Goal: Task Accomplishment & Management: Manage account settings

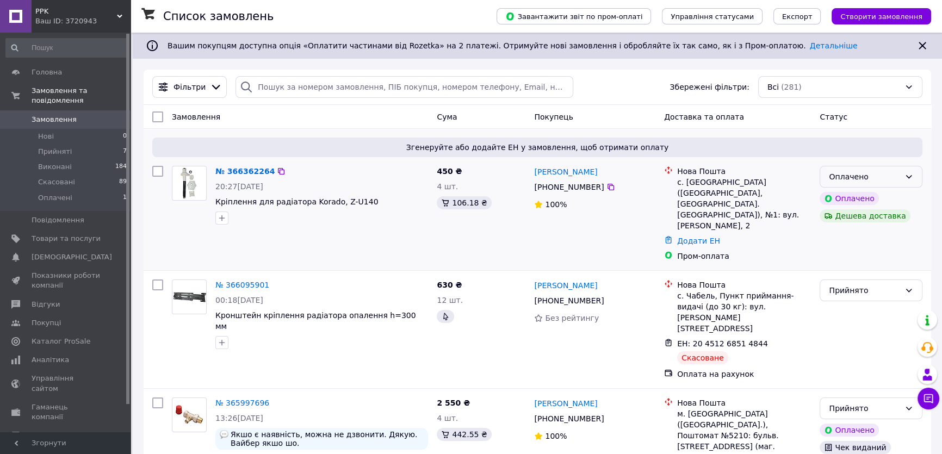
click at [876, 177] on div "Оплачено" at bounding box center [863, 177] width 71 height 12
click at [858, 202] on li "Прийнято" at bounding box center [871, 200] width 102 height 20
click at [236, 173] on link "№ 366362264" at bounding box center [242, 171] width 54 height 9
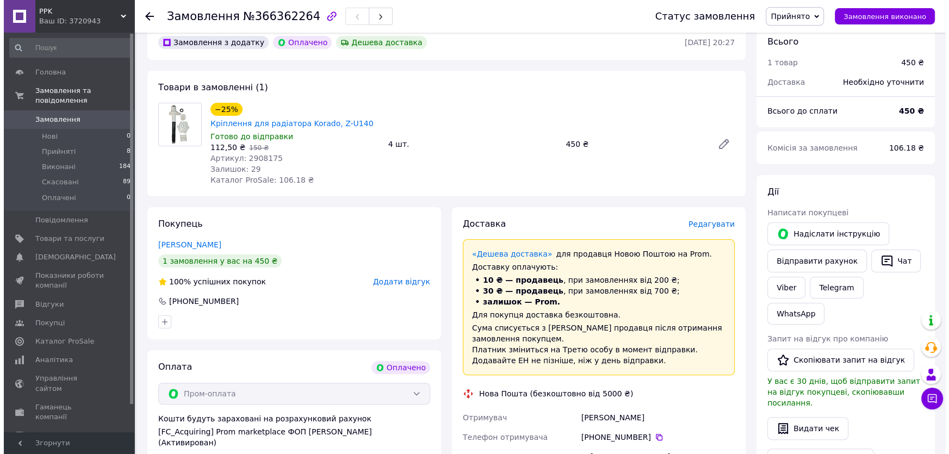
scroll to position [333, 0]
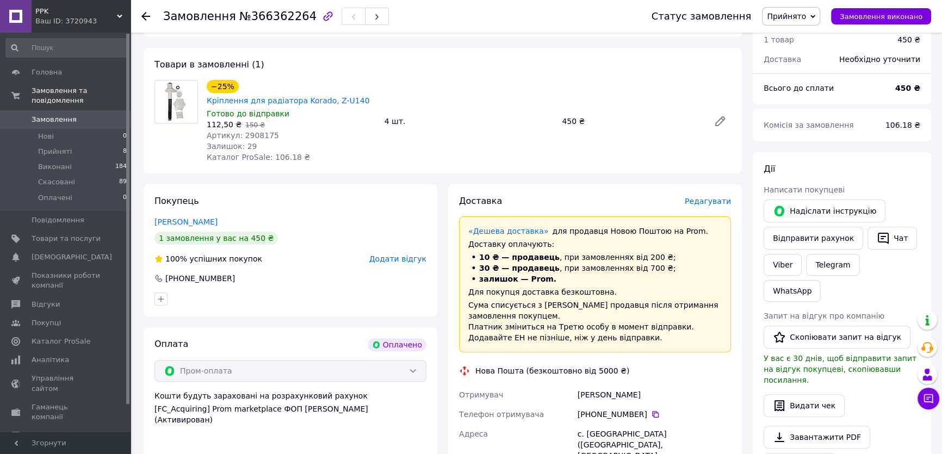
click at [703, 197] on span "Редагувати" at bounding box center [707, 201] width 46 height 9
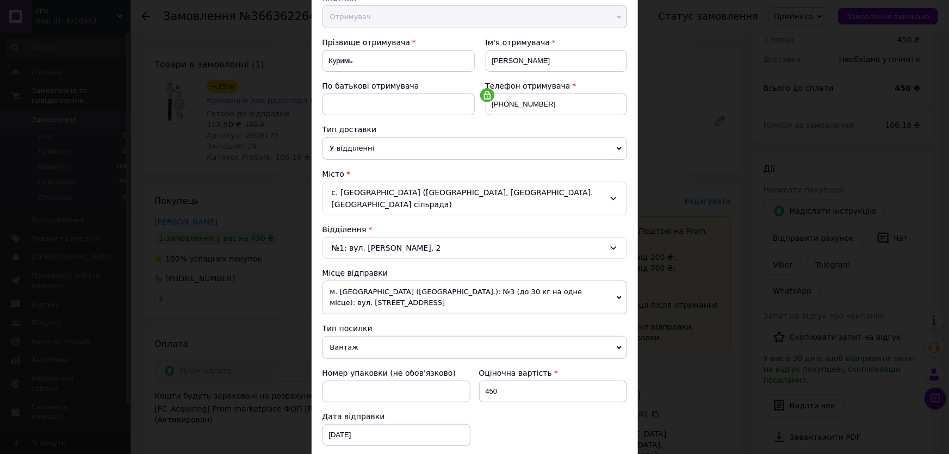
scroll to position [148, 0]
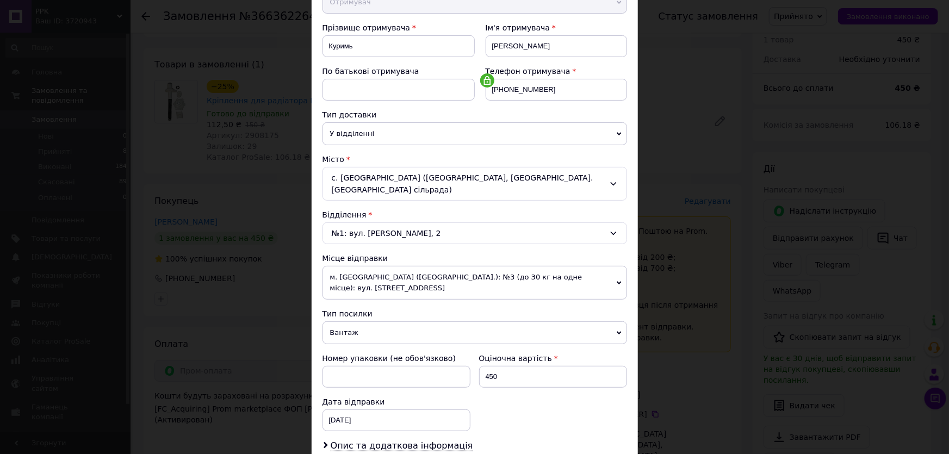
click at [513, 266] on span "м. Київ (Київська обл.): №3 (до 30 кг на одне місце): вул. Слобожанська,13" at bounding box center [474, 283] width 304 height 34
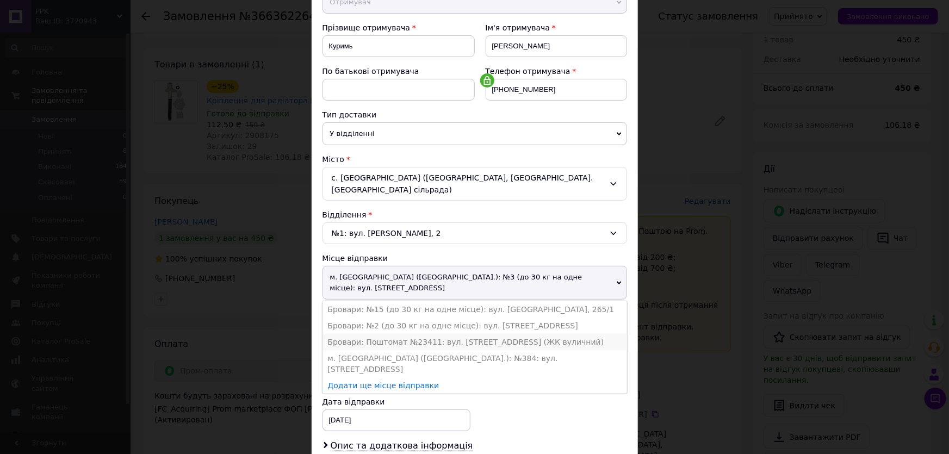
click at [408, 334] on li "Бровари: Поштомат №23411: вул. Чорних Запорожців, 66-А (ЖК вуличний)" at bounding box center [474, 342] width 304 height 16
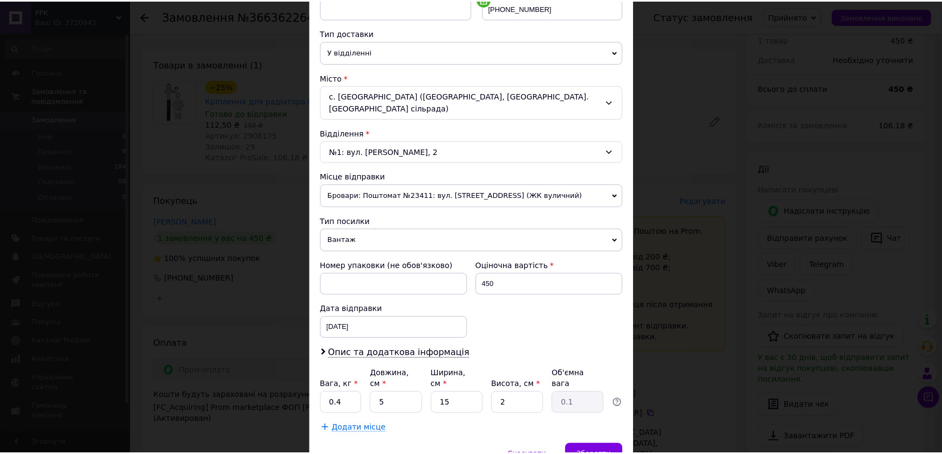
scroll to position [247, 0]
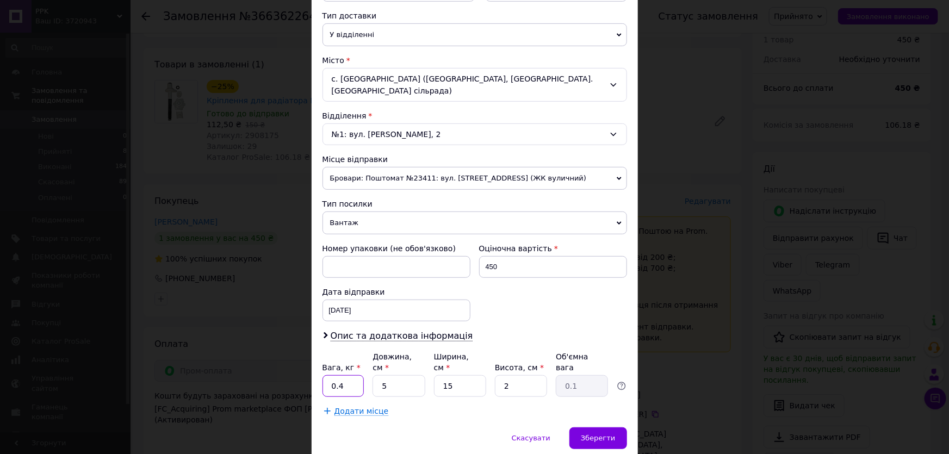
drag, startPoint x: 347, startPoint y: 359, endPoint x: 337, endPoint y: 357, distance: 10.0
click at [337, 375] on input "0.4" at bounding box center [343, 386] width 42 height 22
type input "0.7"
click at [385, 375] on input "5" at bounding box center [398, 386] width 52 height 22
type input "24"
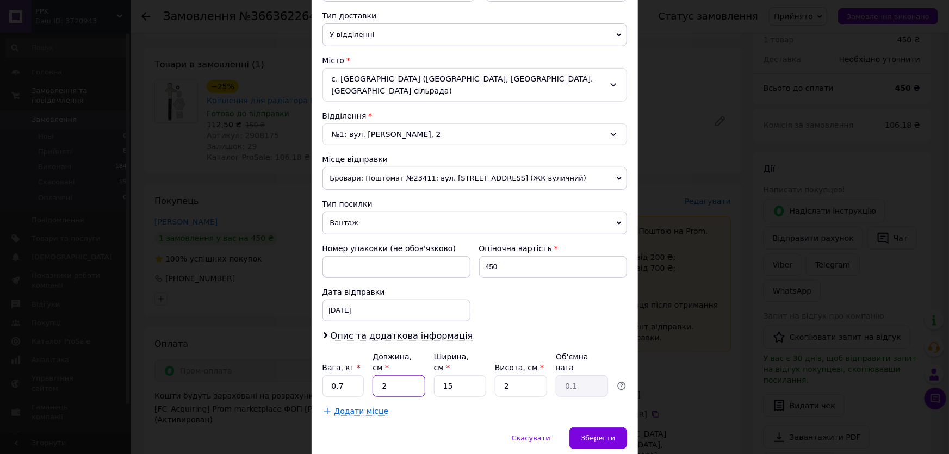
type input "0.18"
type input "24"
click at [446, 375] on input "15" at bounding box center [460, 386] width 52 height 22
type input "19"
type input "0.23"
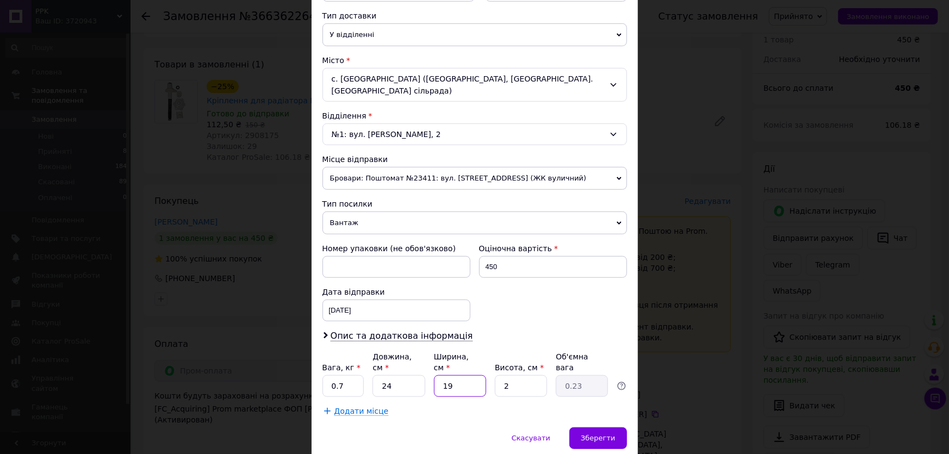
type input "19"
drag, startPoint x: 511, startPoint y: 359, endPoint x: 502, endPoint y: 359, distance: 9.2
click at [502, 375] on input "2" at bounding box center [521, 386] width 52 height 22
type input "5"
type input "0.57"
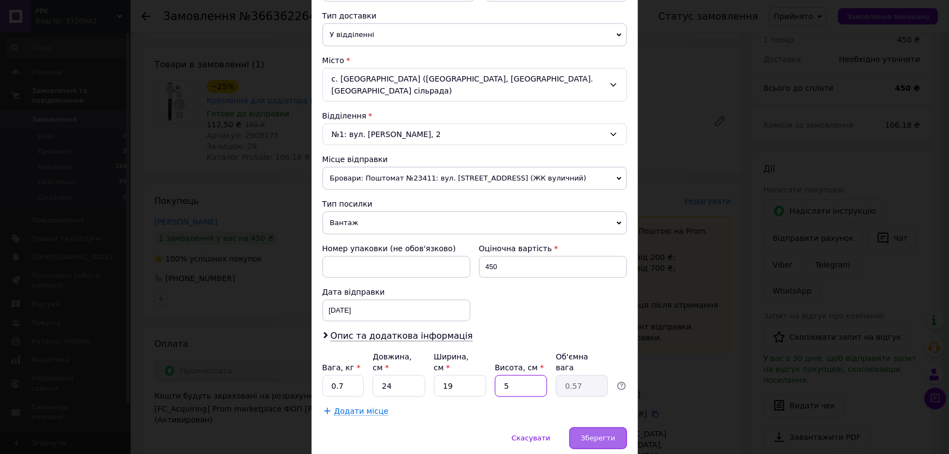
type input "5"
click at [593, 434] on span "Зберегти" at bounding box center [598, 438] width 34 height 8
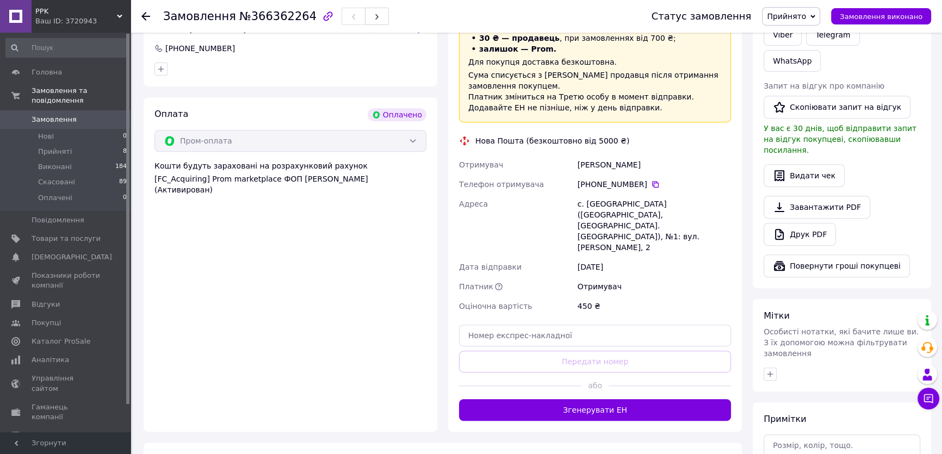
scroll to position [580, 0]
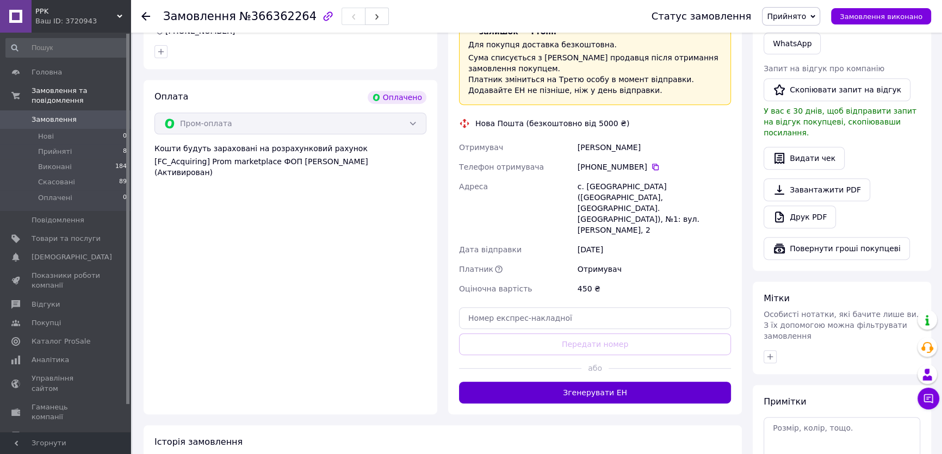
click at [581, 382] on button "Згенерувати ЕН" at bounding box center [595, 393] width 272 height 22
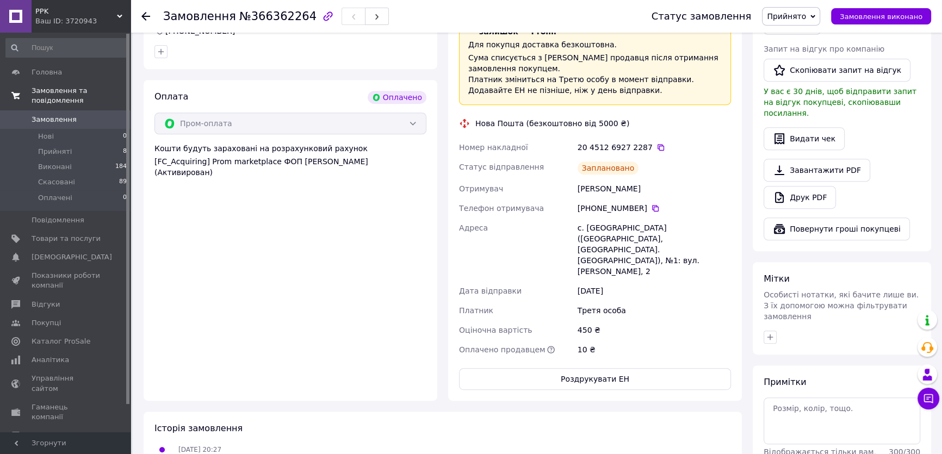
click at [61, 91] on span "Замовлення та повідомлення" at bounding box center [81, 96] width 99 height 20
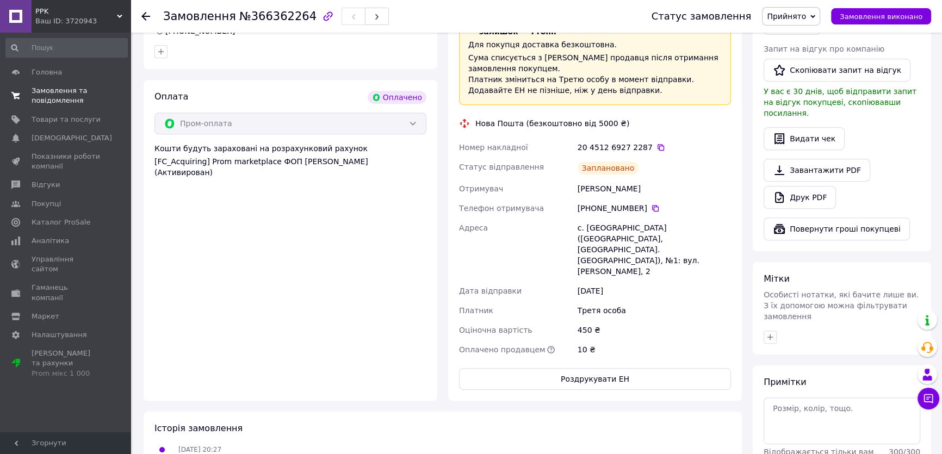
click at [60, 90] on span "Замовлення та повідомлення" at bounding box center [66, 96] width 69 height 20
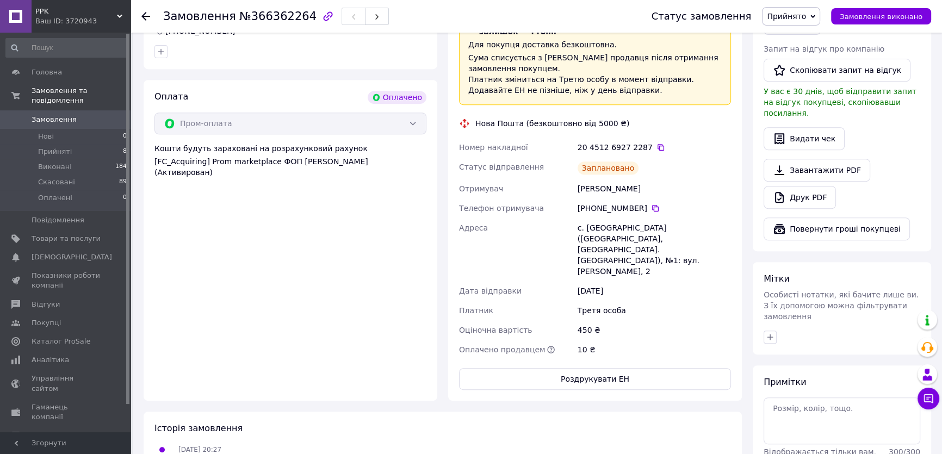
click at [147, 12] on icon at bounding box center [145, 16] width 9 height 9
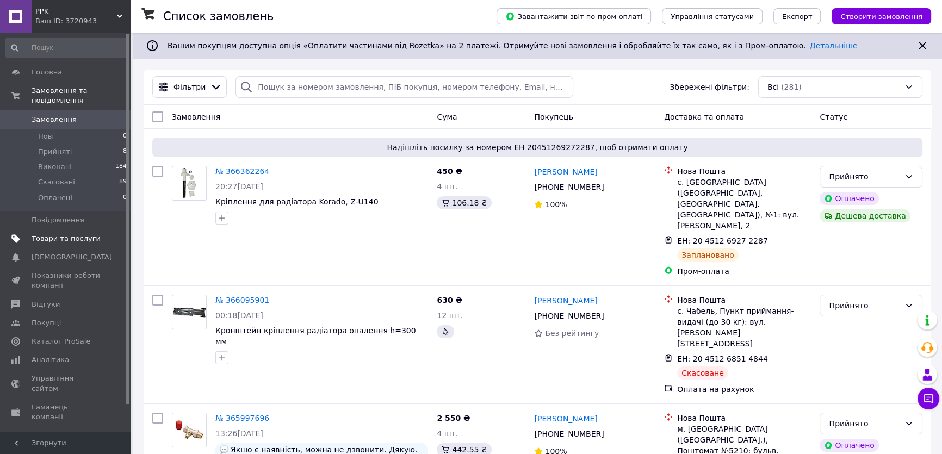
click at [67, 234] on span "Товари та послуги" at bounding box center [66, 239] width 69 height 10
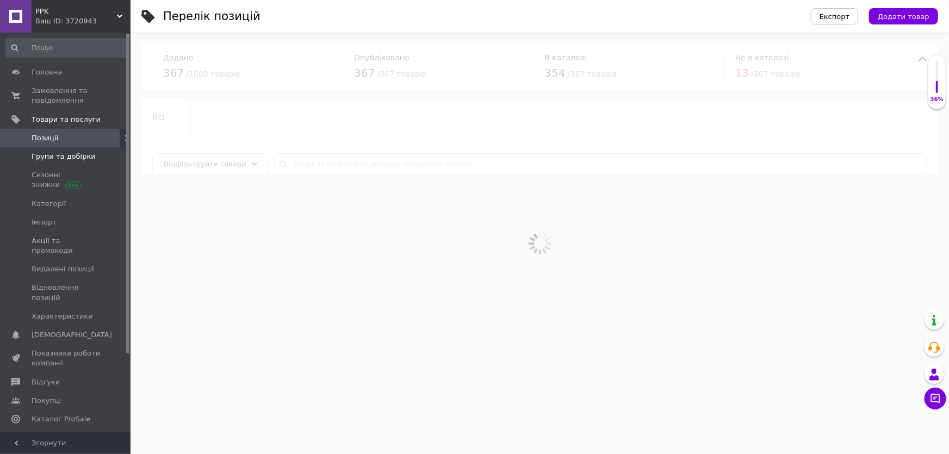
click at [65, 158] on span "Групи та добірки" at bounding box center [64, 157] width 64 height 10
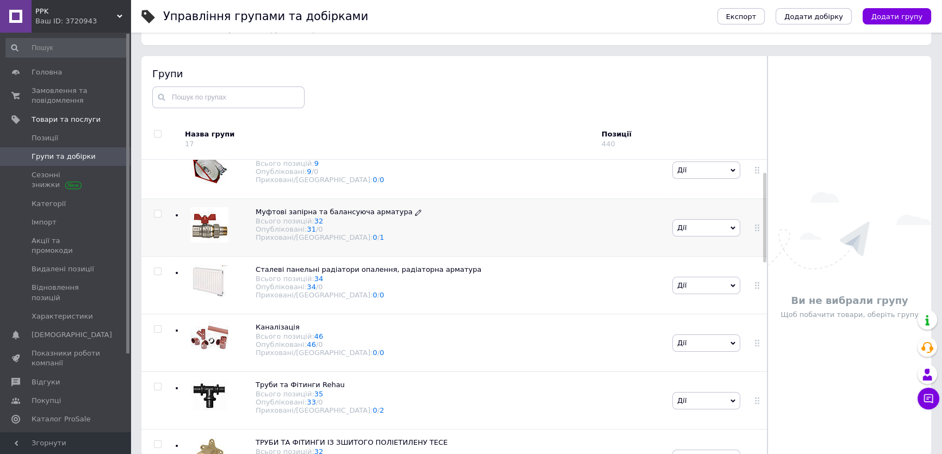
scroll to position [148, 0]
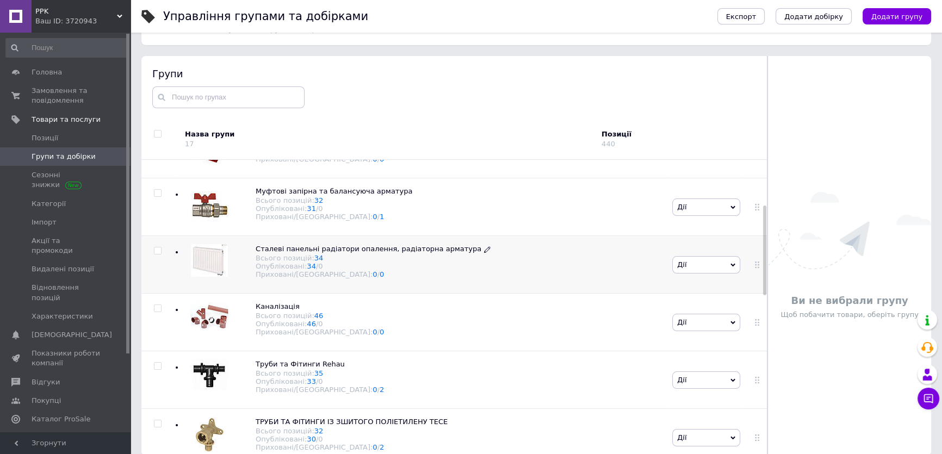
click at [335, 250] on span "Сталеві панельні радіатори опалення, радіаторна арматура" at bounding box center [368, 249] width 226 height 8
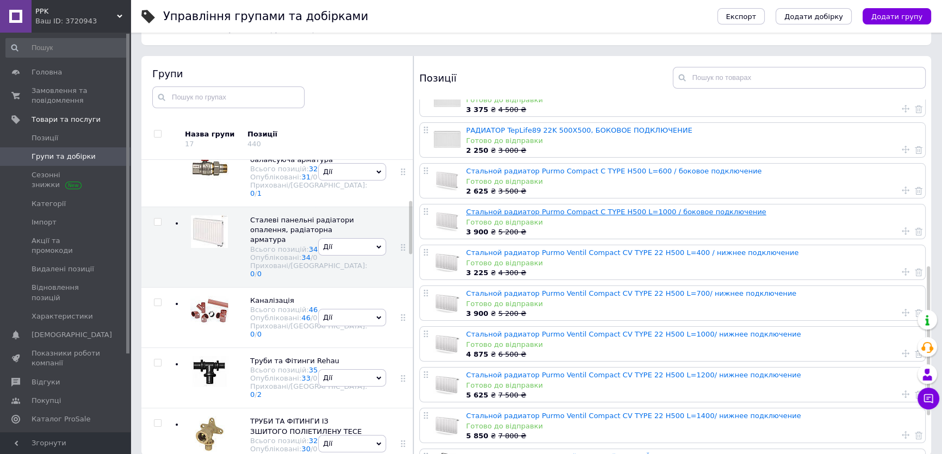
scroll to position [445, 0]
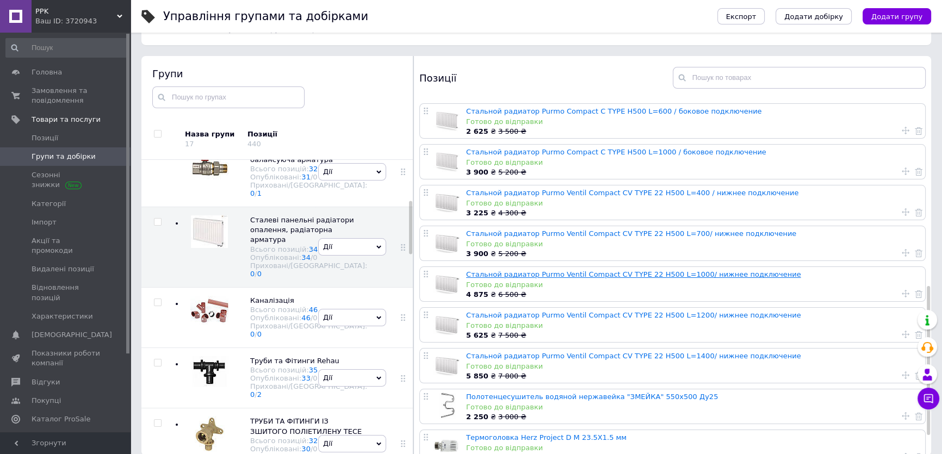
click at [618, 275] on link "Стальной радиатор Purmo Ventil Compact CV TYPE 22 H500 L=1000/ нижнее подключен…" at bounding box center [633, 274] width 335 height 8
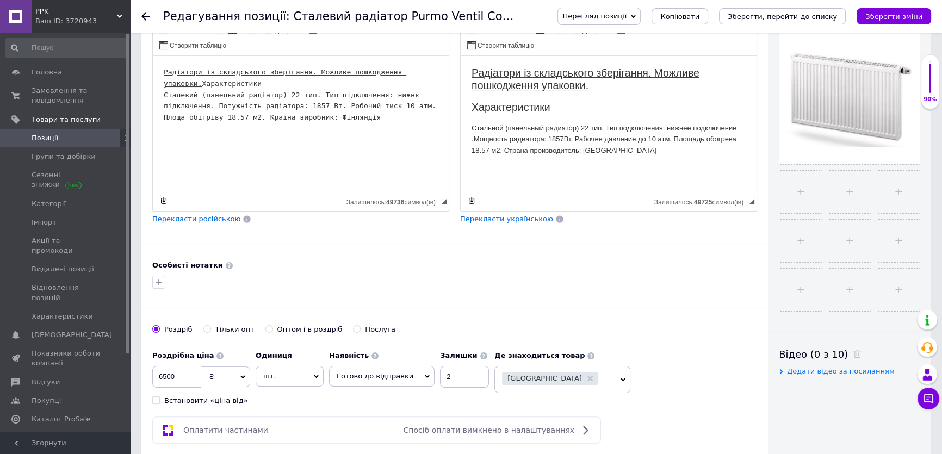
scroll to position [197, 0]
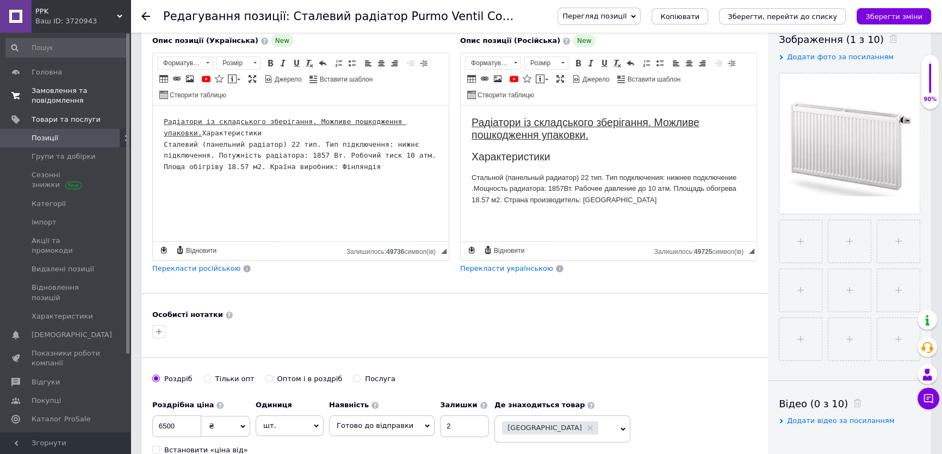
click at [43, 95] on span "Замовлення та повідомлення" at bounding box center [66, 96] width 69 height 20
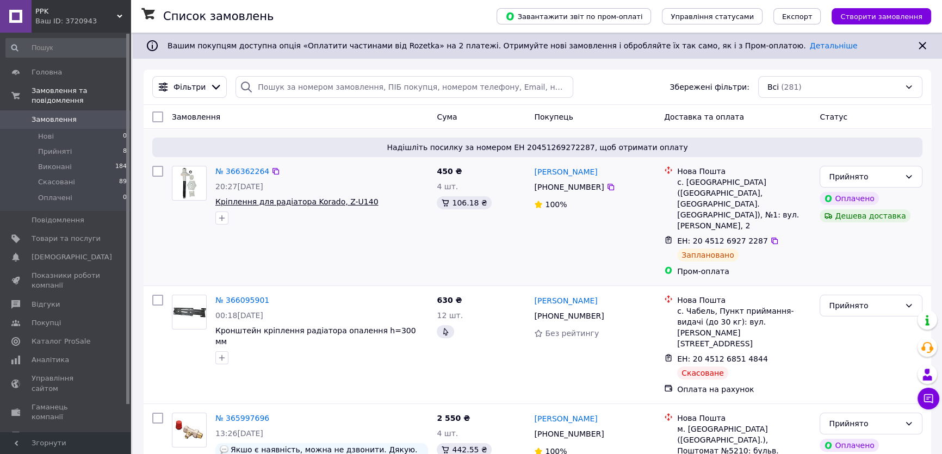
scroll to position [49, 0]
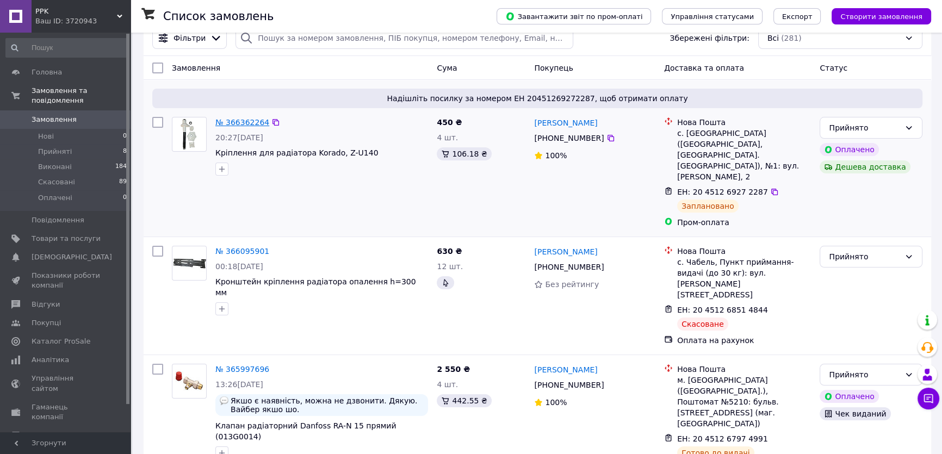
click at [251, 121] on link "№ 366362264" at bounding box center [242, 122] width 54 height 9
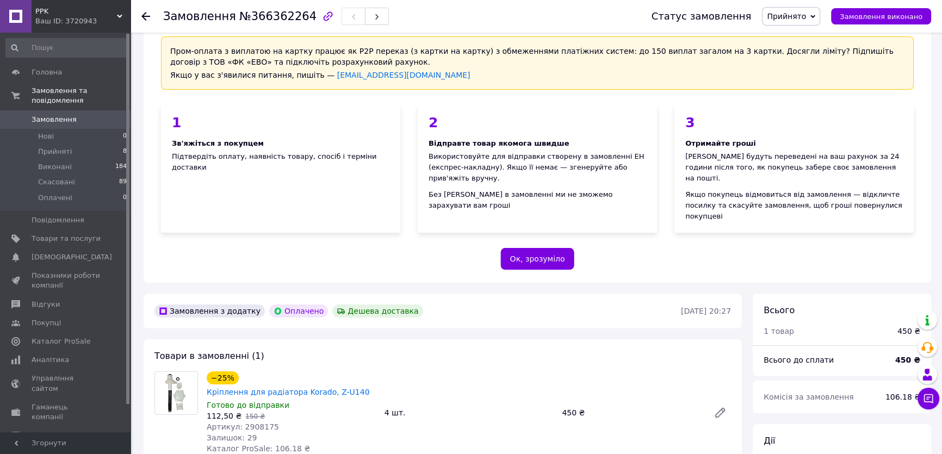
scroll to position [98, 0]
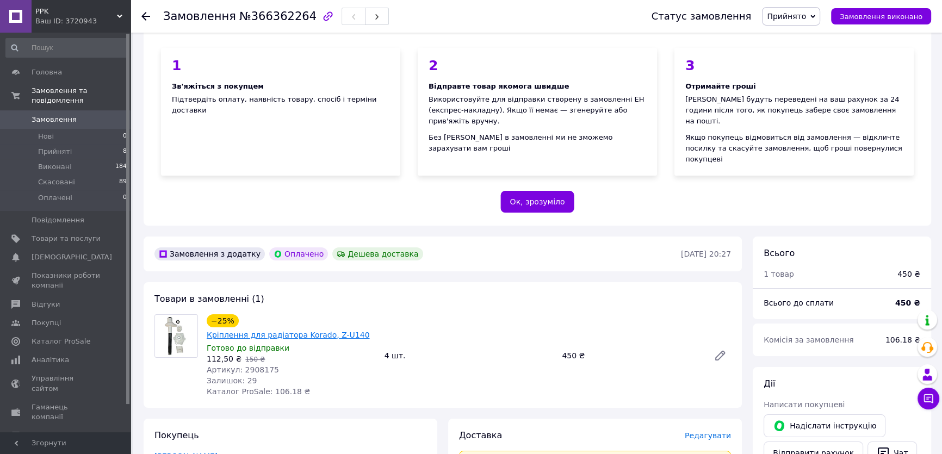
click at [242, 331] on link "Кріплення для радіатора Korado, Z-U140" at bounding box center [288, 335] width 163 height 9
click at [52, 115] on span "Замовлення" at bounding box center [54, 120] width 45 height 10
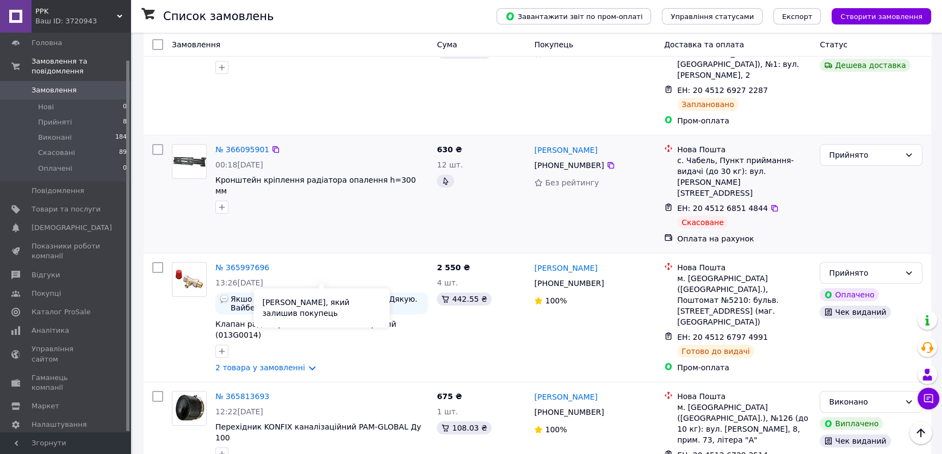
scroll to position [148, 0]
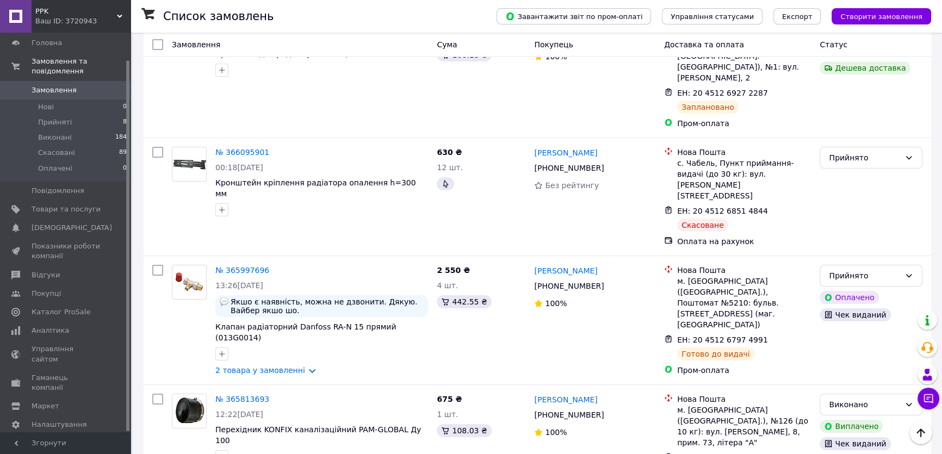
click at [65, 85] on span "Замовлення" at bounding box center [54, 90] width 45 height 10
click at [68, 12] on span "PPK" at bounding box center [76, 12] width 82 height 10
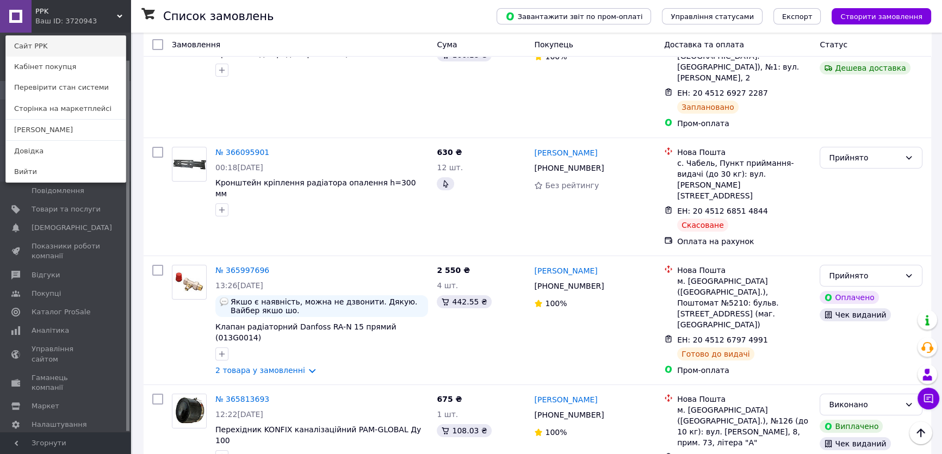
click at [76, 43] on link "Сайт PPK" at bounding box center [66, 46] width 120 height 21
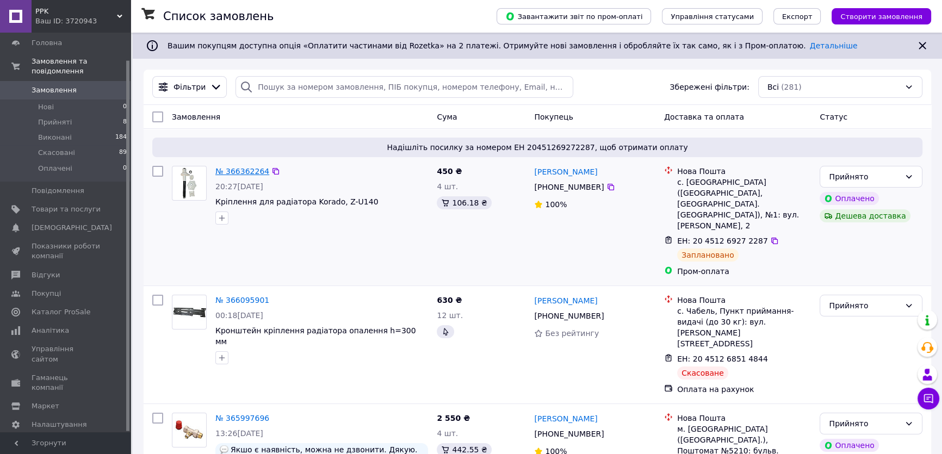
click at [228, 173] on link "№ 366362264" at bounding box center [242, 171] width 54 height 9
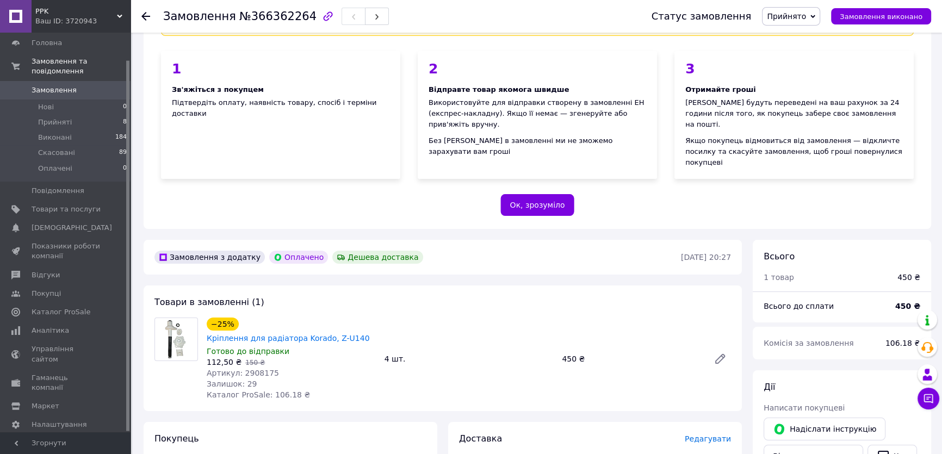
scroll to position [98, 0]
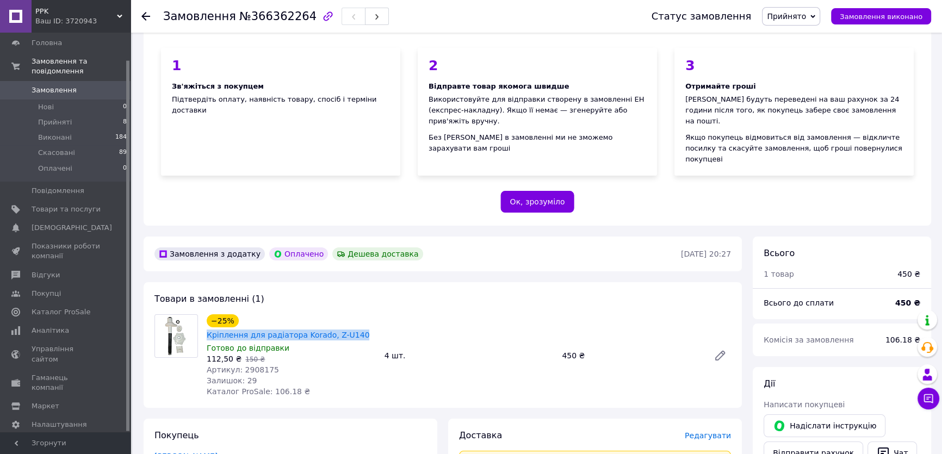
drag, startPoint x: 204, startPoint y: 311, endPoint x: 348, endPoint y: 314, distance: 143.5
click at [352, 316] on div "−25% Кріплення для радіатора Korado, Z-U140 Готово до відправки 112,50 ₴   150 …" at bounding box center [291, 355] width 178 height 87
copy link "Кріплення для радіатора Korado, Z-U140"
drag, startPoint x: 273, startPoint y: 346, endPoint x: 240, endPoint y: 342, distance: 34.0
click at [240, 364] on div "Артикул: 2908175" at bounding box center [291, 369] width 169 height 11
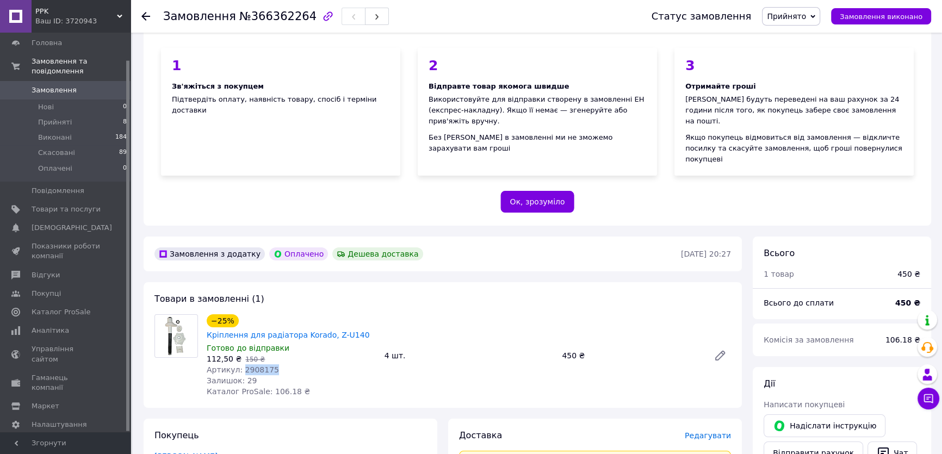
copy span "2908175"
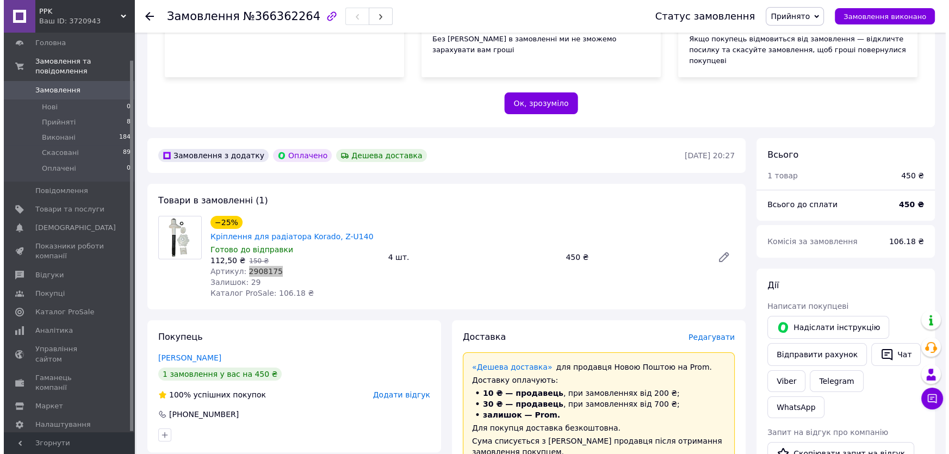
scroll to position [247, 0]
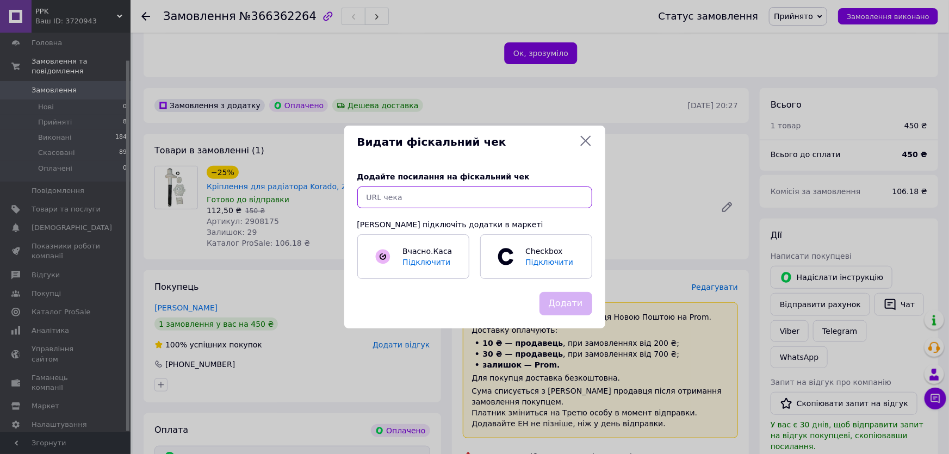
click at [397, 198] on input "text" at bounding box center [474, 197] width 235 height 22
paste input "https://check.checkbox.ua/715272ab-7b7c-44ff-9f44-ad21c7a739a7"
type input "https://check.checkbox.ua/715272ab-7b7c-44ff-9f44-ad21c7a739a7"
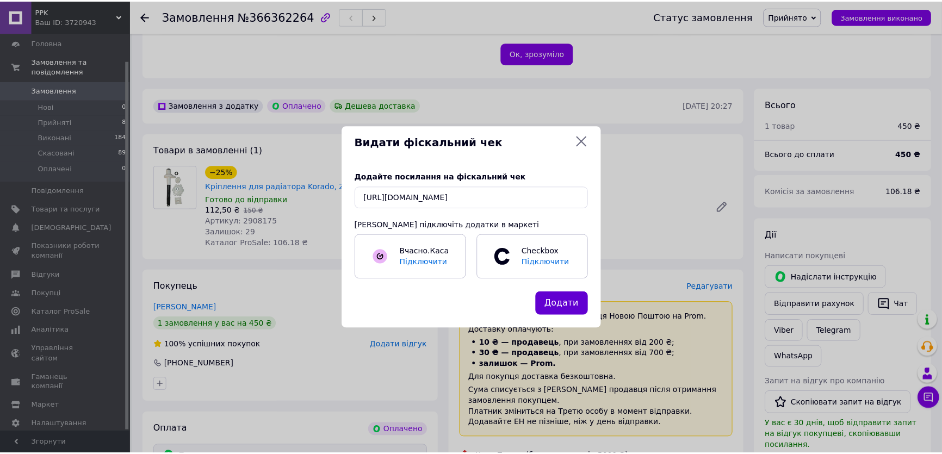
scroll to position [0, 0]
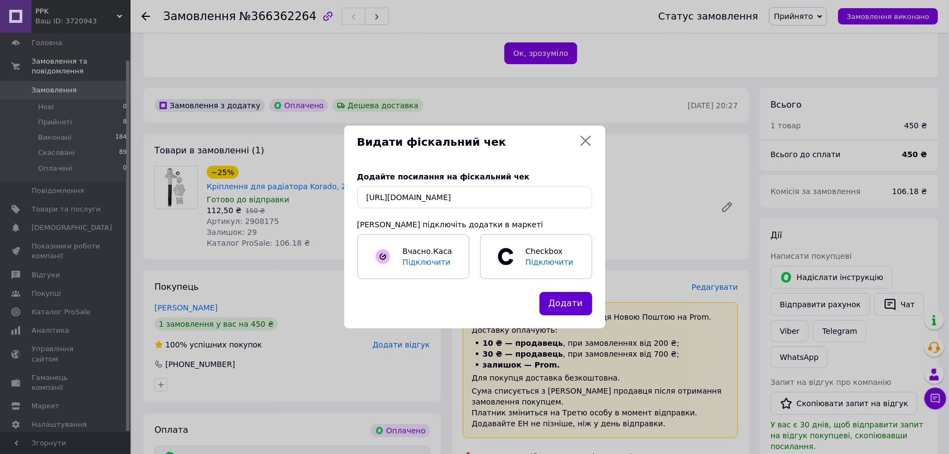
click at [563, 307] on button "Додати" at bounding box center [565, 303] width 53 height 23
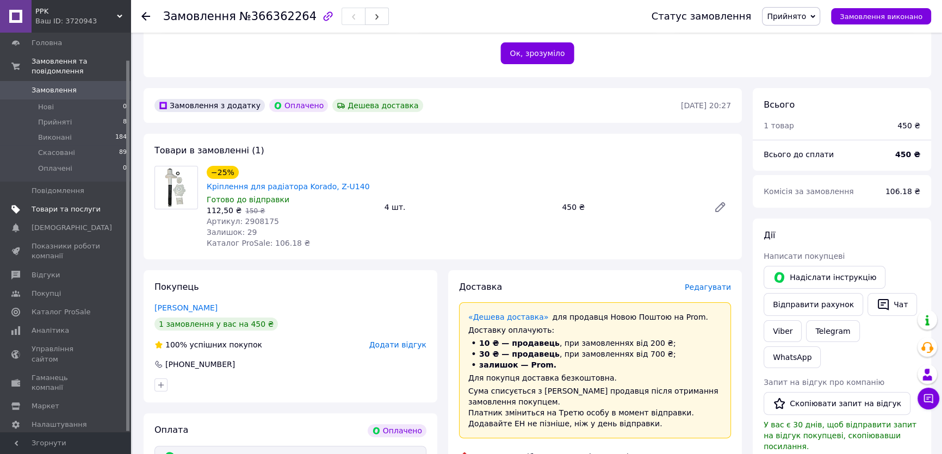
click at [71, 204] on span "Товари та послуги" at bounding box center [66, 209] width 69 height 10
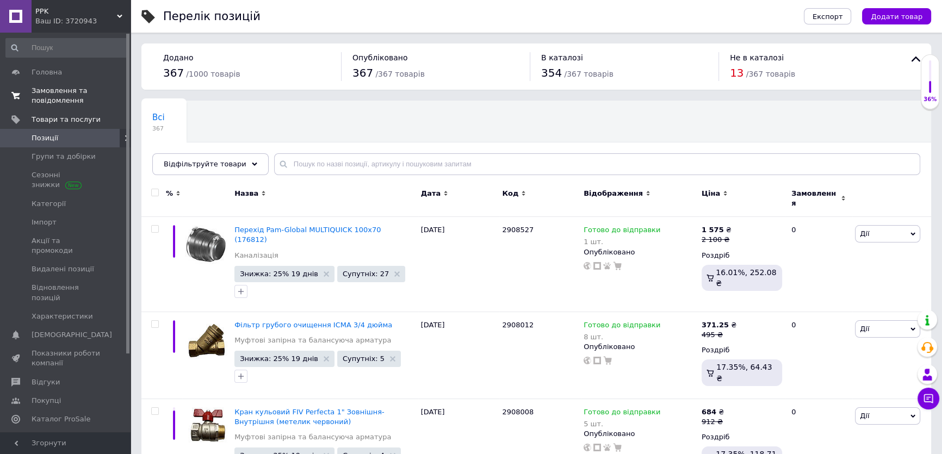
click at [66, 95] on span "Замовлення та повідомлення" at bounding box center [66, 96] width 69 height 20
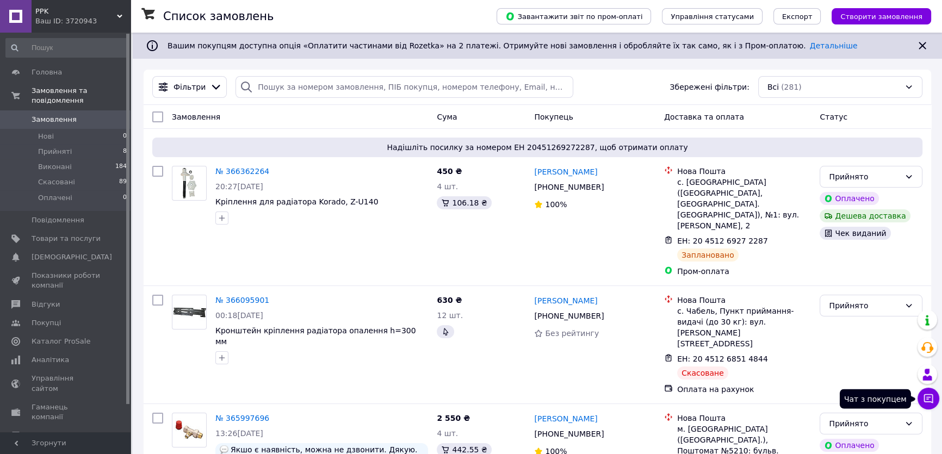
click at [923, 395] on icon at bounding box center [928, 398] width 11 height 11
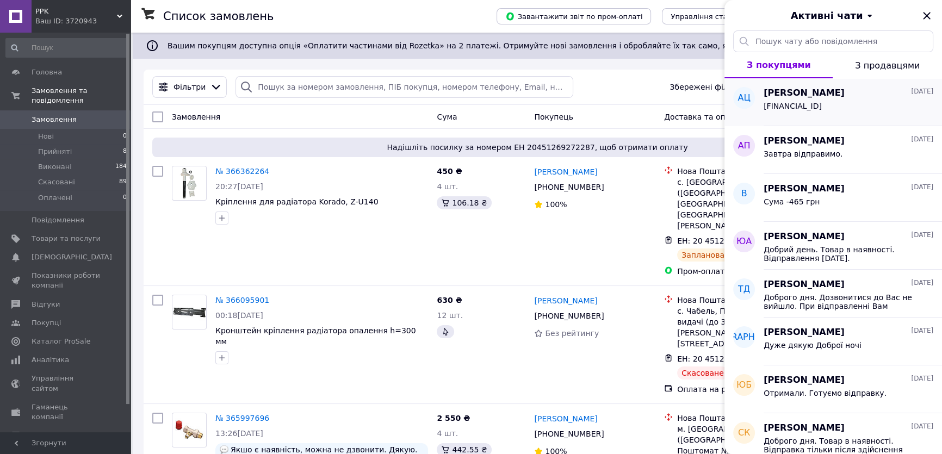
click at [788, 107] on span "UA713052990000026004000143999" at bounding box center [792, 106] width 58 height 9
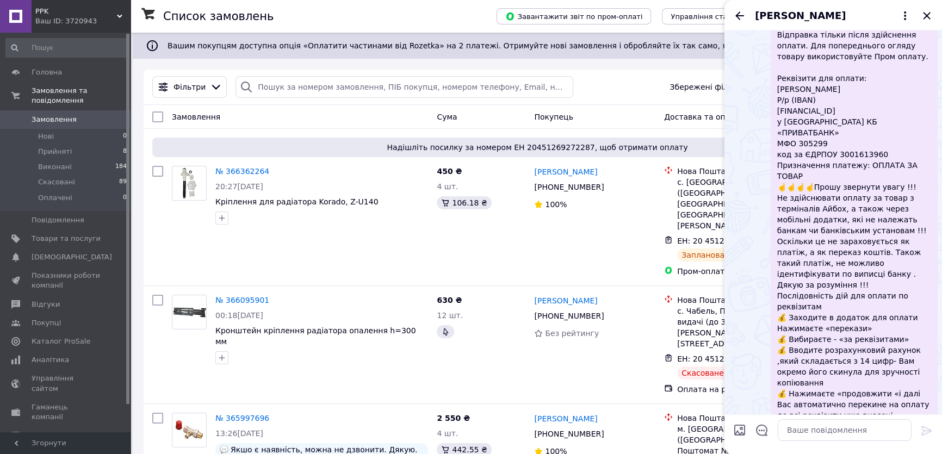
scroll to position [214, 0]
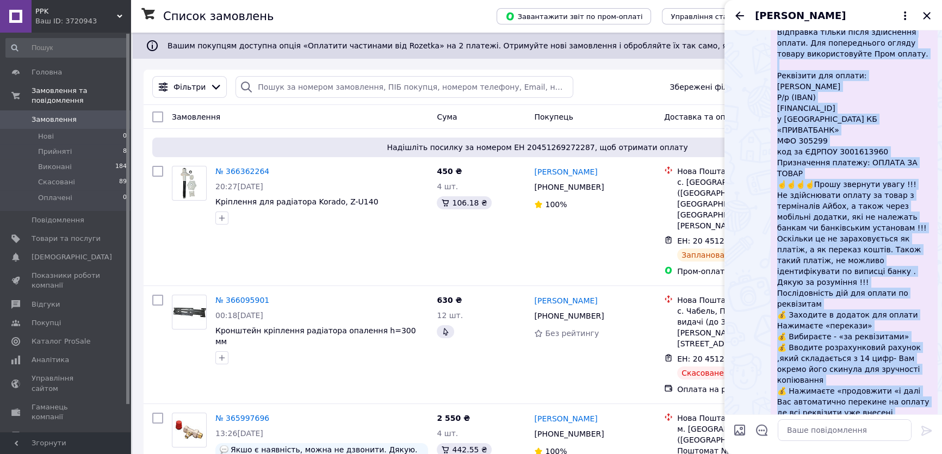
drag, startPoint x: 777, startPoint y: 119, endPoint x: 895, endPoint y: 372, distance: 279.2
click at [895, 372] on div "Доброго дня. Товар в наявності. Відправка тільки після здійснення оплати. Для п…" at bounding box center [853, 222] width 167 height 427
copy span "Доброго дня. Товар в наявності. Відправка тільки після здійснення оплати. Для п…"
click at [925, 17] on icon "Закрити" at bounding box center [926, 15] width 13 height 13
